Goal: Task Accomplishment & Management: Complete application form

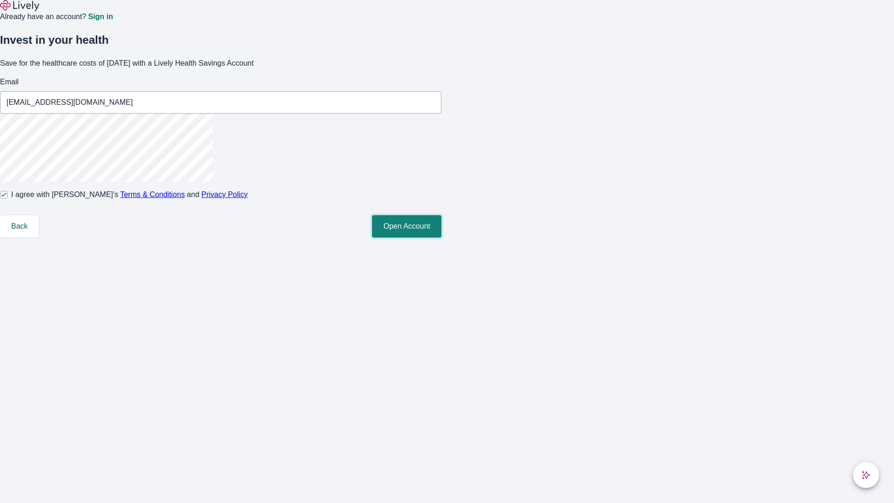
click at [442, 238] on button "Open Account" at bounding box center [406, 226] width 69 height 22
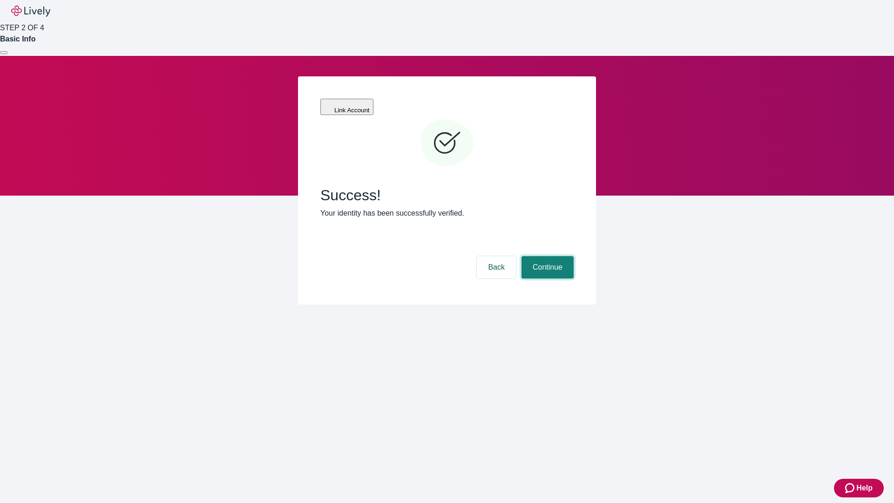
click at [546, 256] on button "Continue" at bounding box center [548, 267] width 52 height 22
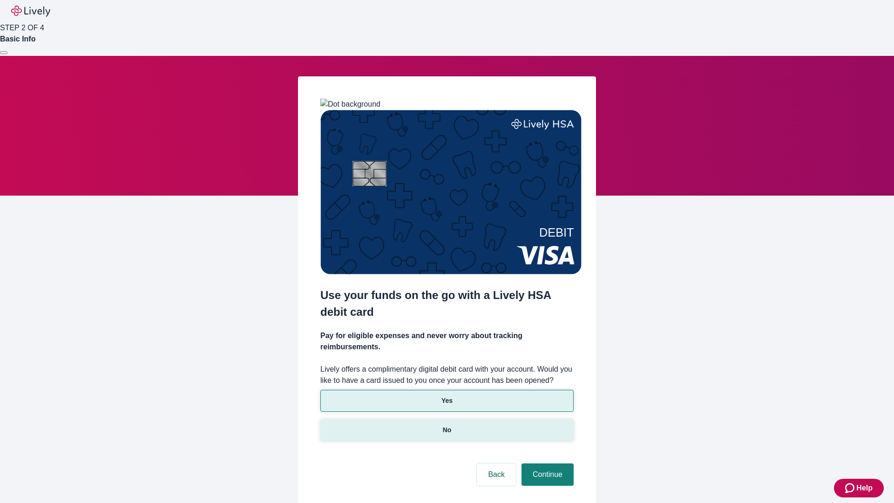
click at [447, 425] on p "No" at bounding box center [447, 430] width 9 height 10
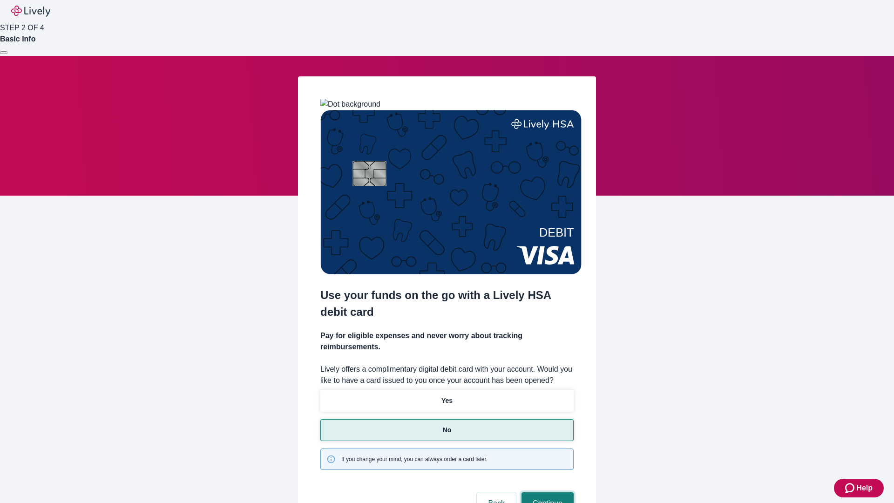
click at [546, 492] on button "Continue" at bounding box center [548, 503] width 52 height 22
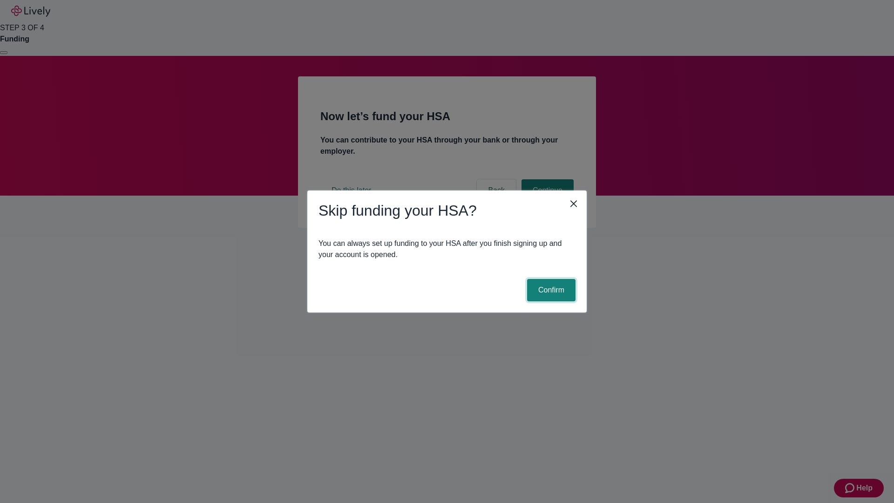
click at [550, 290] on button "Confirm" at bounding box center [551, 290] width 48 height 22
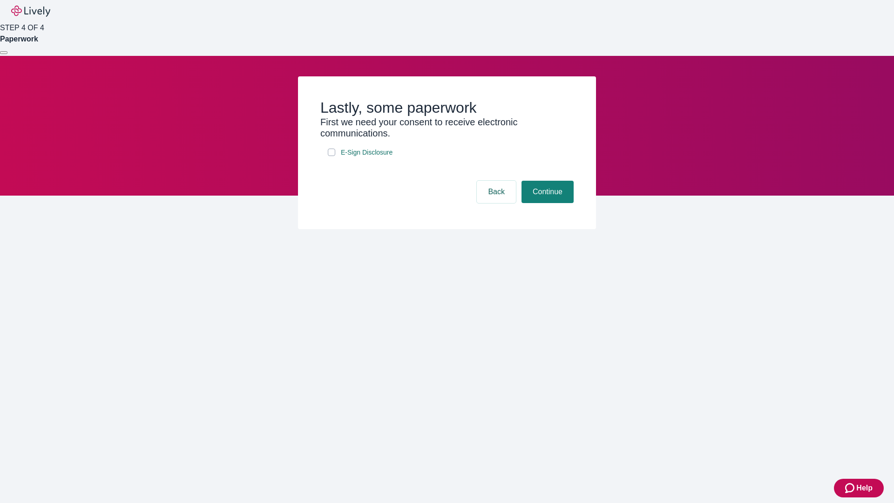
click at [332, 156] on input "E-Sign Disclosure" at bounding box center [331, 152] width 7 height 7
checkbox input "true"
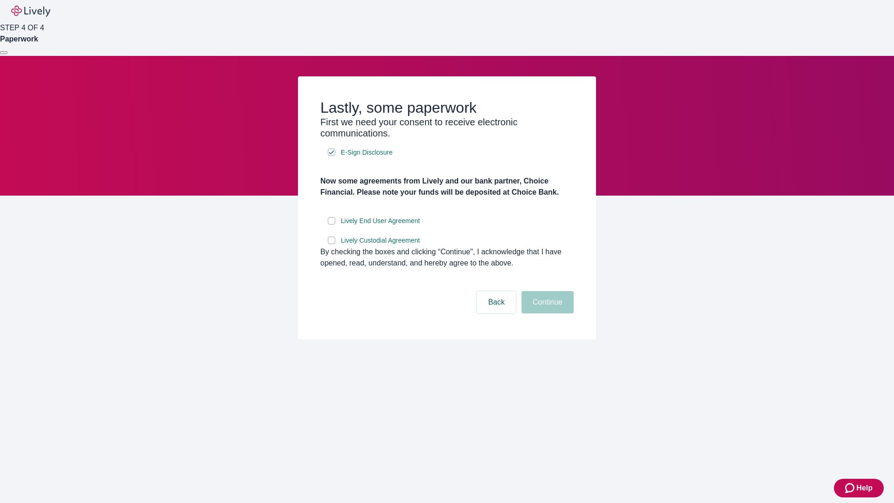
click at [332, 225] on input "Lively End User Agreement" at bounding box center [331, 220] width 7 height 7
checkbox input "true"
click at [332, 244] on input "Lively Custodial Agreement" at bounding box center [331, 240] width 7 height 7
checkbox input "true"
click at [546, 314] on button "Continue" at bounding box center [548, 302] width 52 height 22
